Goal: Find specific page/section: Find specific page/section

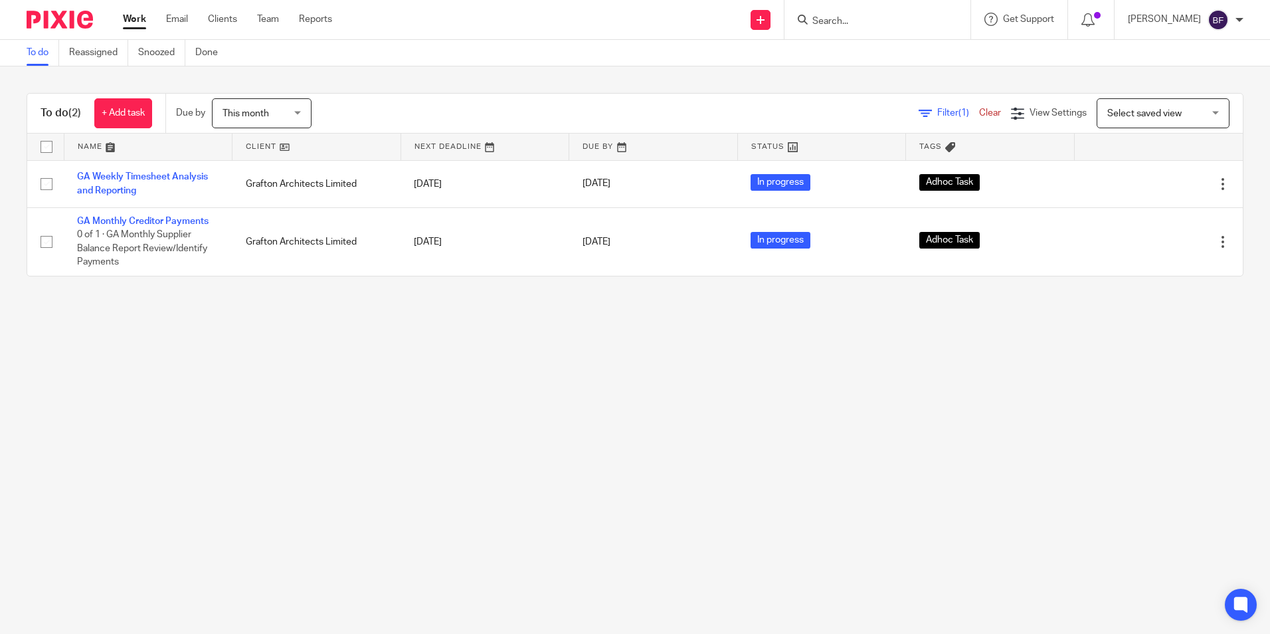
drag, startPoint x: 79, startPoint y: 473, endPoint x: 161, endPoint y: 363, distance: 136.7
click at [80, 471] on main "To do Reassigned Snoozed Done To do (2) + Add task Due by This month This month…" at bounding box center [635, 317] width 1270 height 634
click at [228, 26] on link "Clients" at bounding box center [222, 19] width 29 height 13
click at [828, 25] on input "Search" at bounding box center [871, 22] width 120 height 12
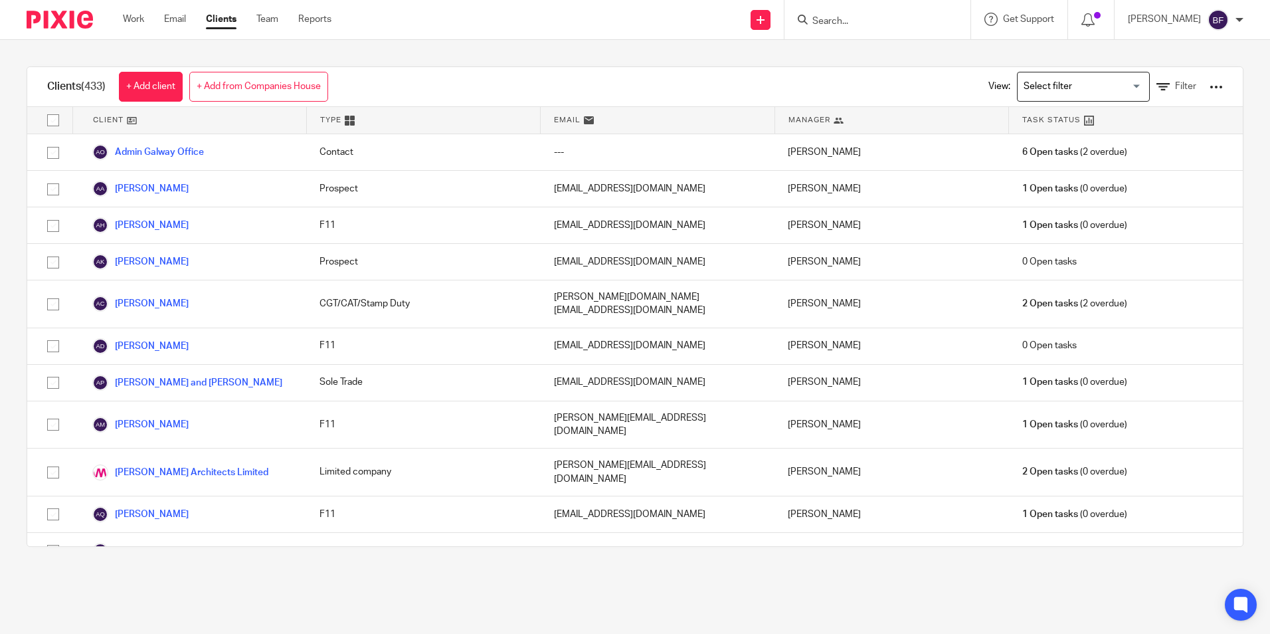
click at [819, 20] on input "Search" at bounding box center [871, 22] width 120 height 12
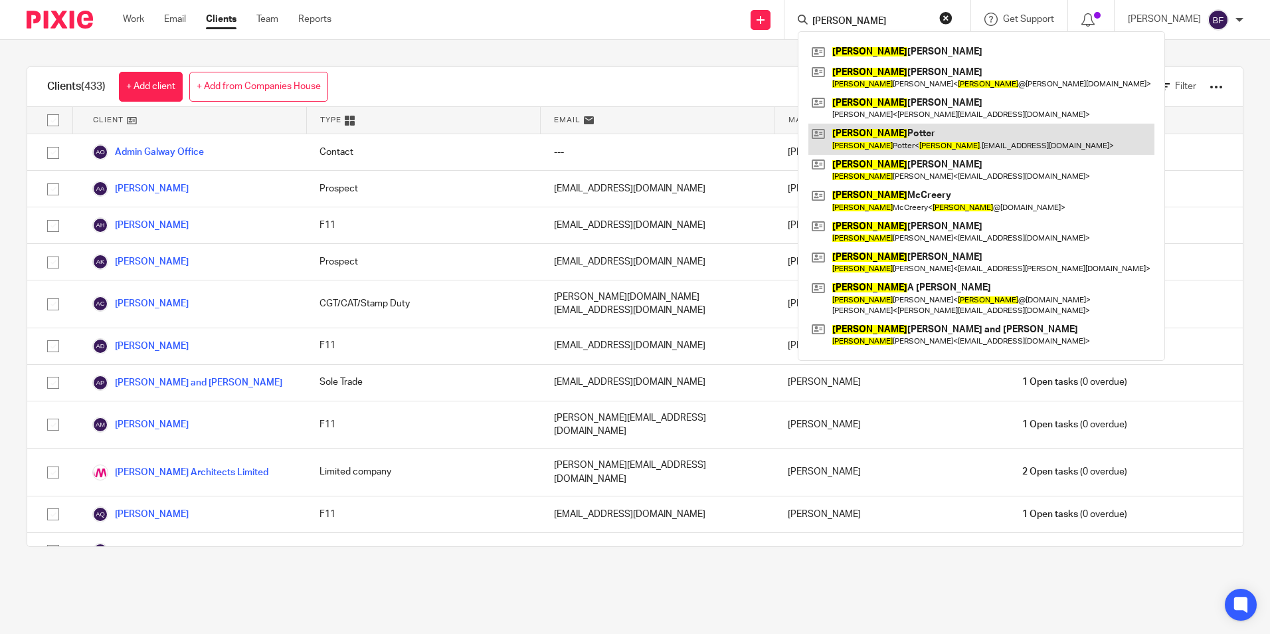
type input "john"
click at [881, 134] on link at bounding box center [981, 139] width 346 height 31
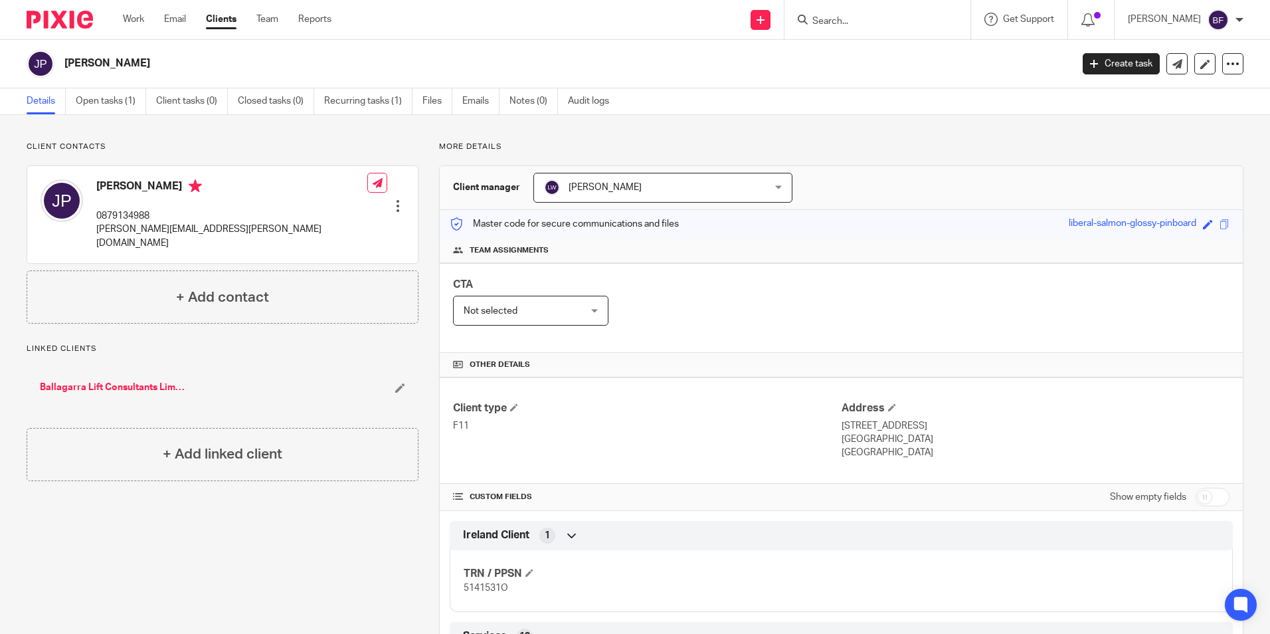
click at [98, 381] on link "Ballagarra Lift Consultants Limited" at bounding box center [113, 387] width 146 height 13
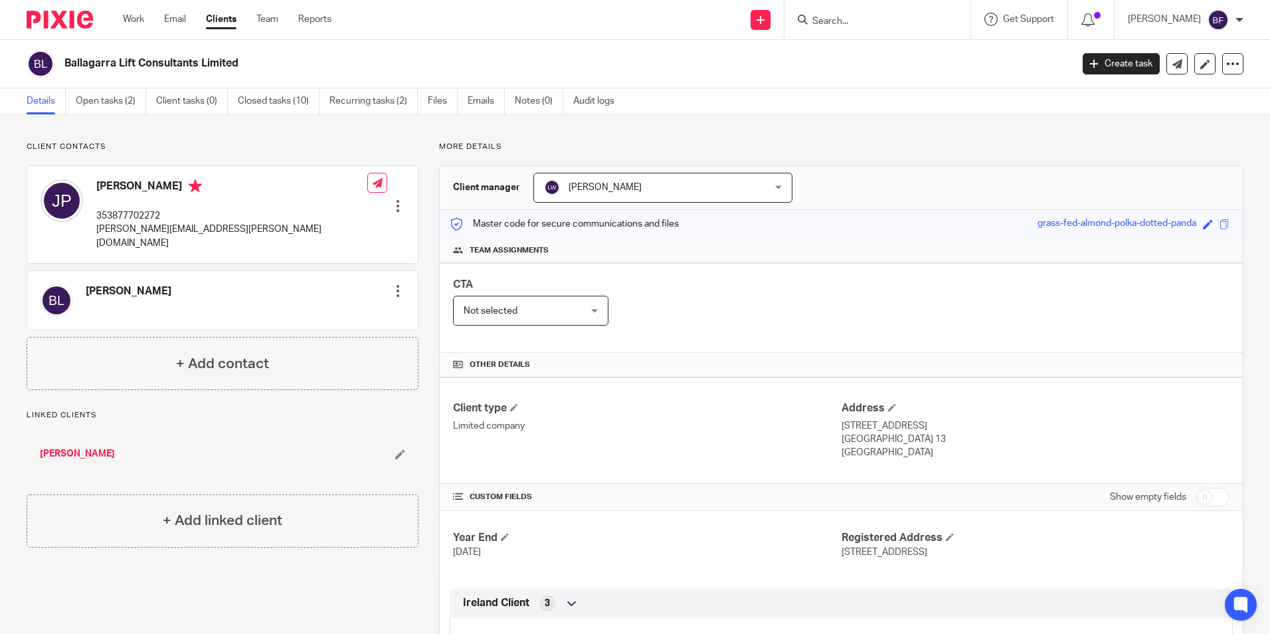
click at [394, 199] on div at bounding box center [397, 205] width 13 height 13
click at [315, 214] on link "Edit contact" at bounding box center [335, 215] width 127 height 19
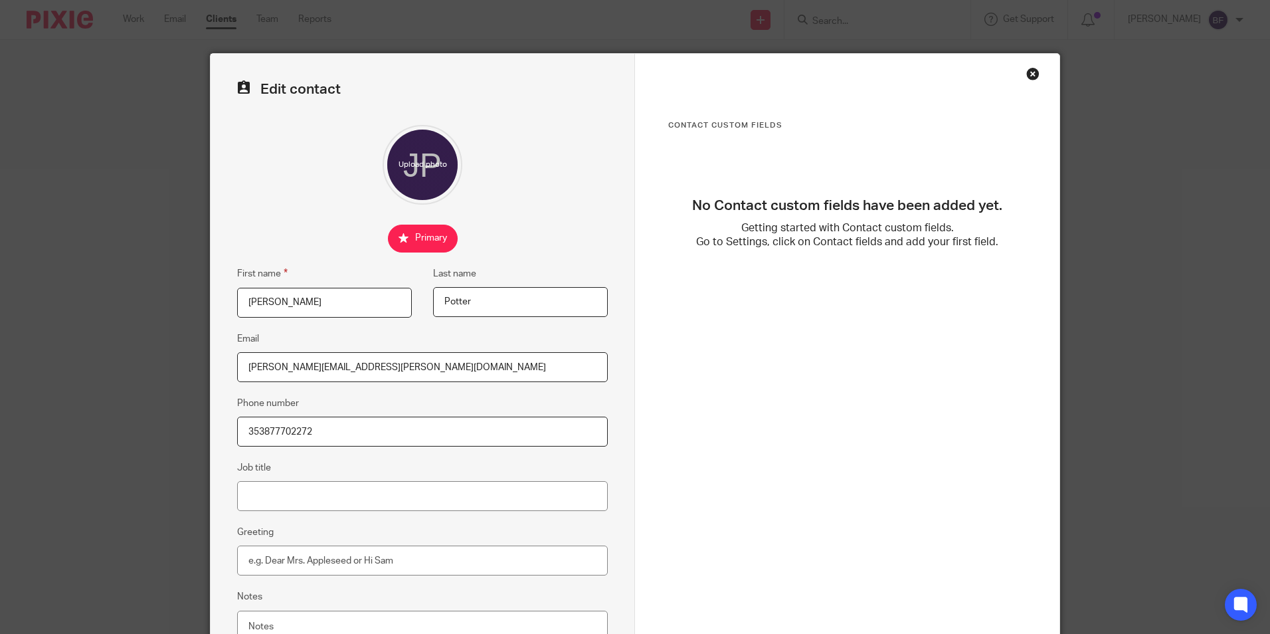
click at [1027, 73] on div "Close this dialog window" at bounding box center [1032, 73] width 13 height 13
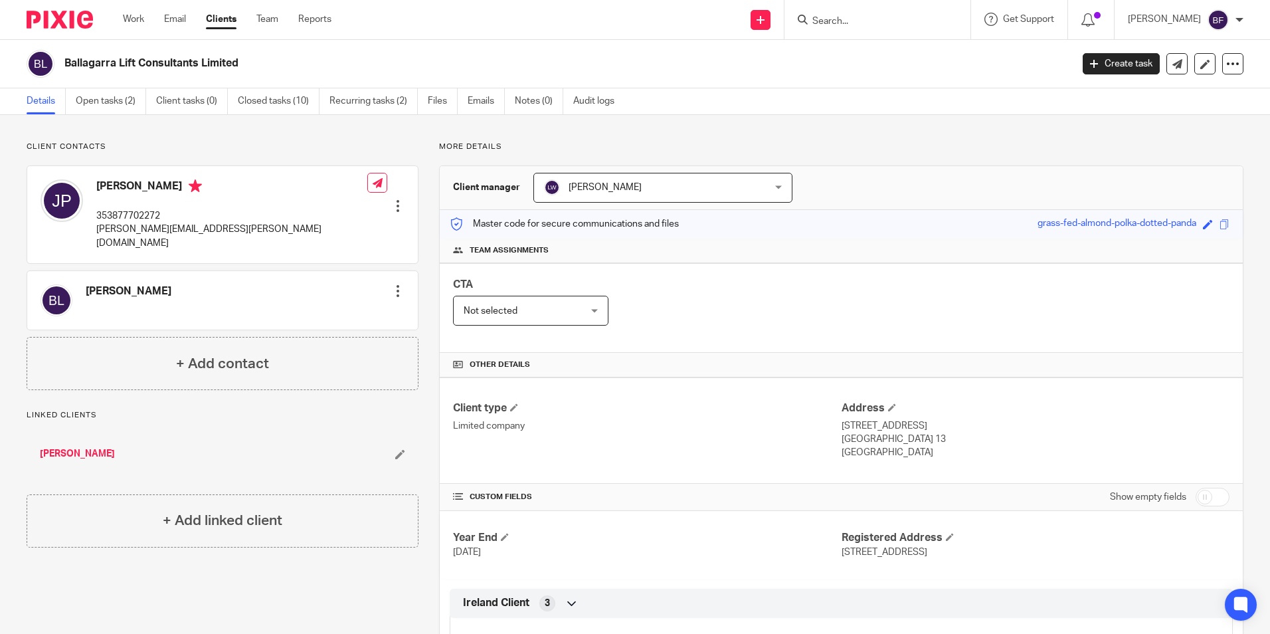
click at [63, 447] on link "[PERSON_NAME]" at bounding box center [77, 453] width 75 height 13
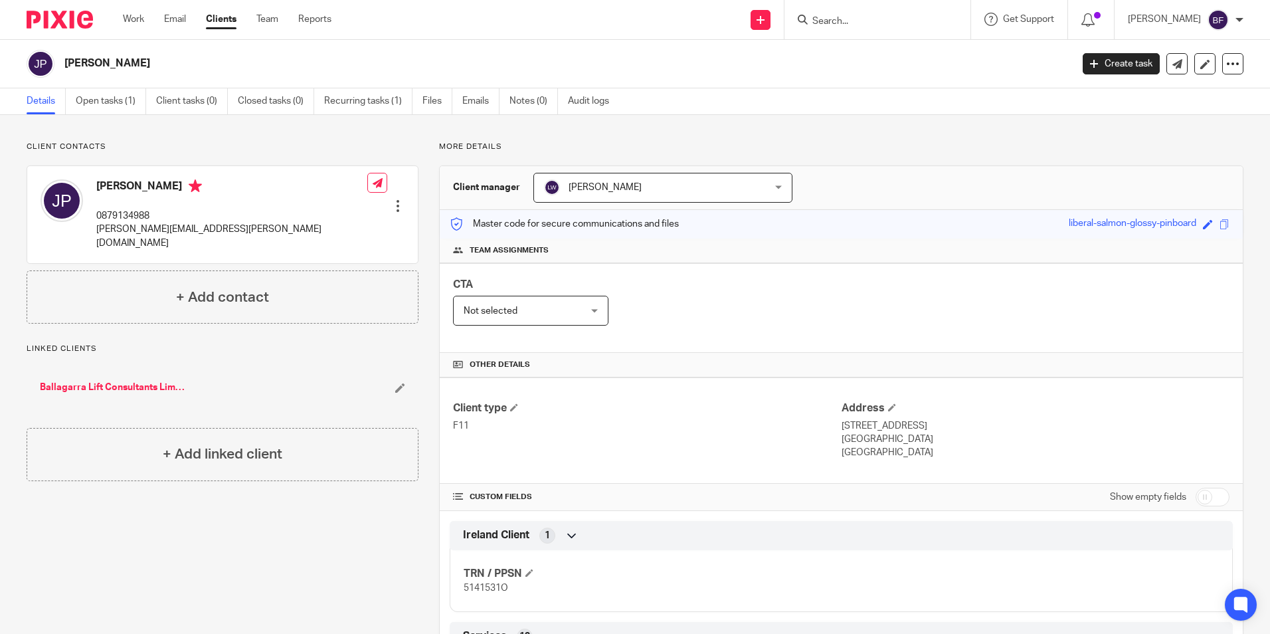
click at [874, 21] on input "Search" at bounding box center [871, 22] width 120 height 12
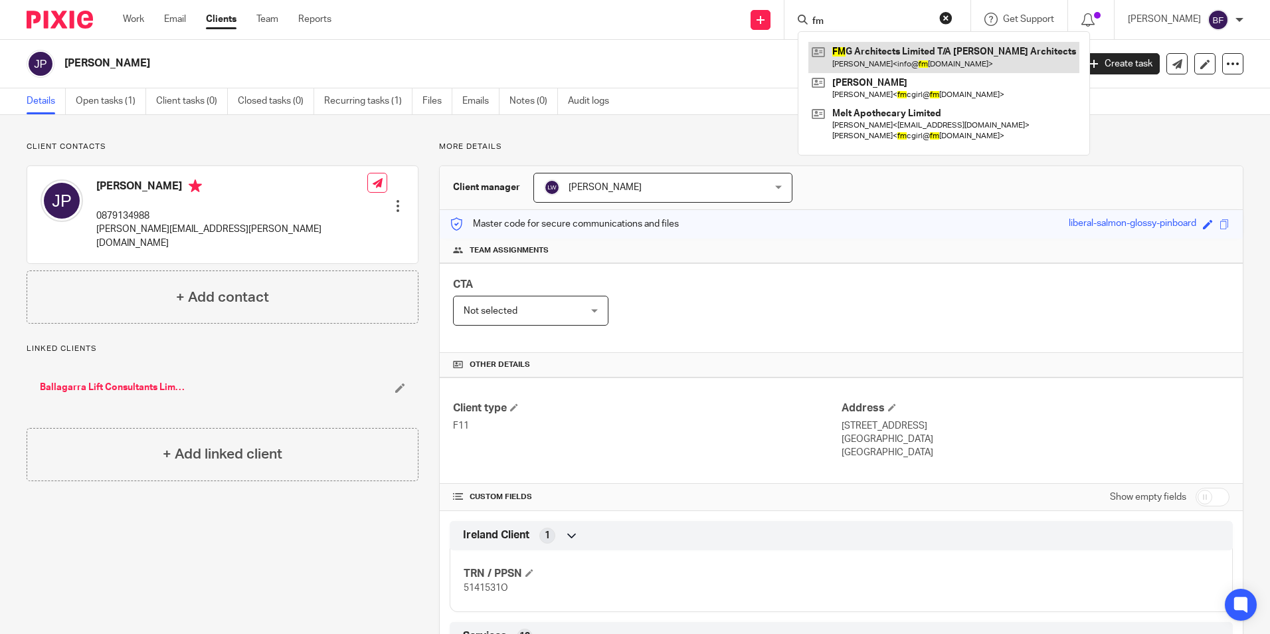
type input "fm"
click at [895, 48] on link at bounding box center [943, 57] width 271 height 31
